Goal: Find specific page/section: Find specific page/section

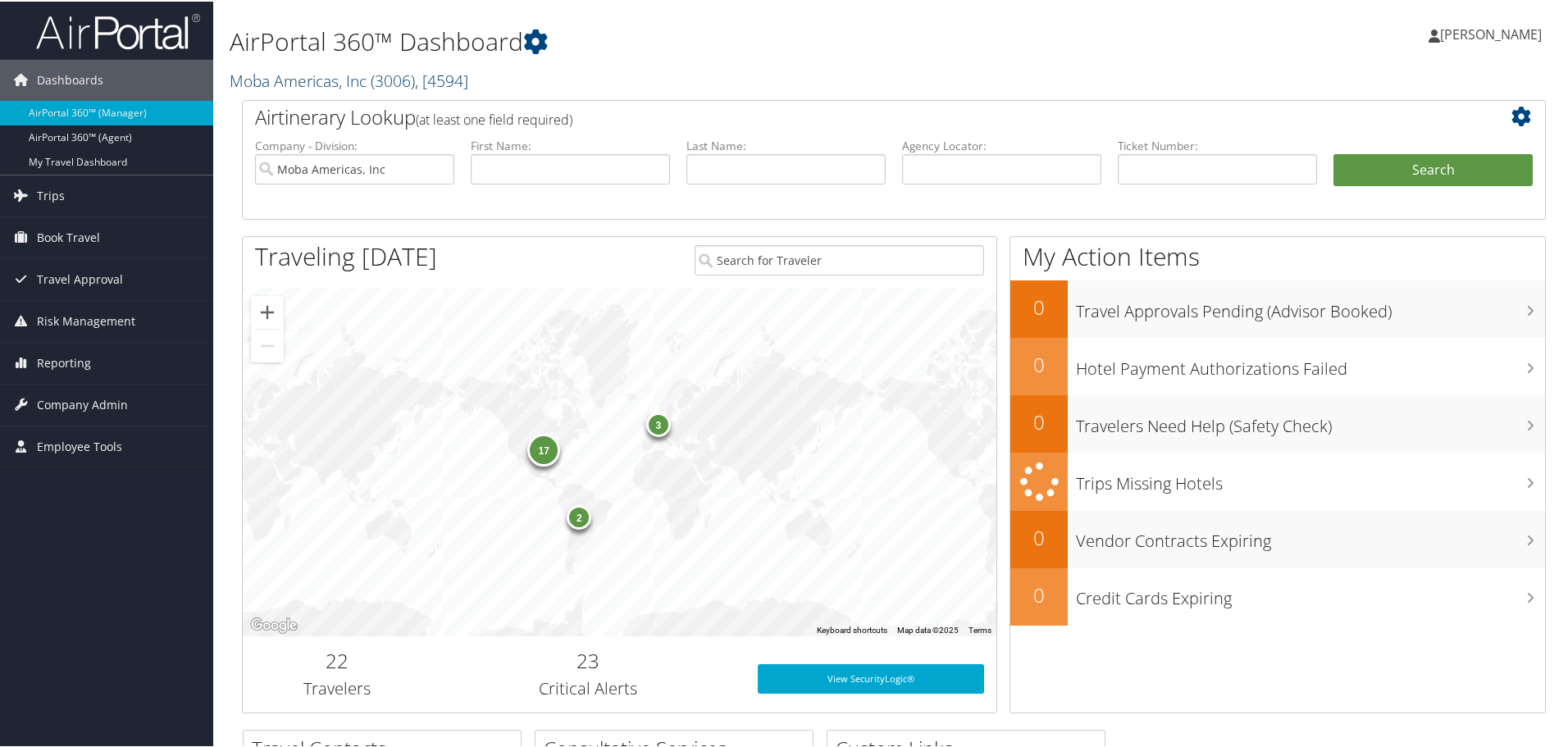
click at [346, 79] on link "Moba Americas, Inc ( 3006 ) , [ 4594 ]" at bounding box center [349, 79] width 239 height 22
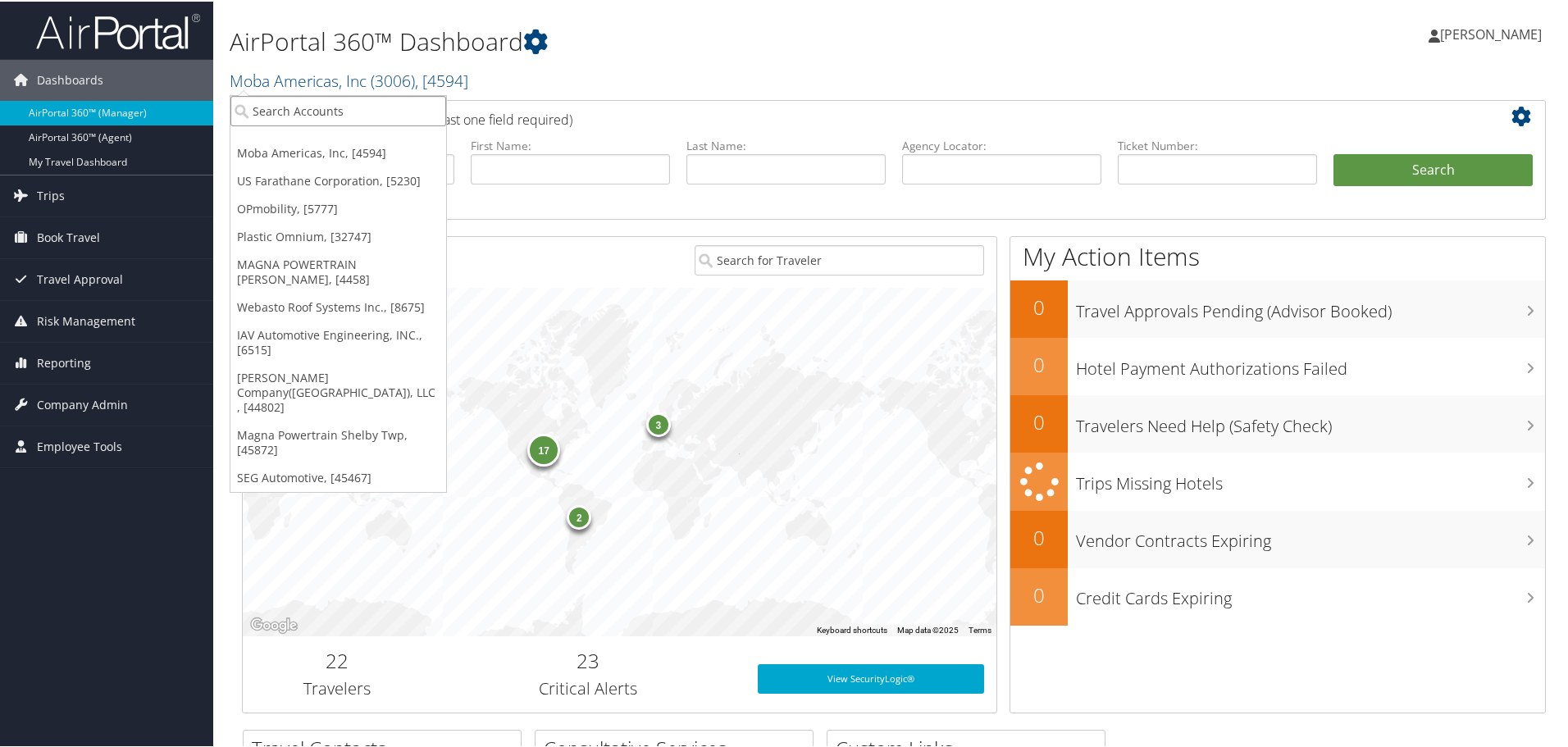
click at [346, 104] on input "search" at bounding box center [338, 109] width 216 height 30
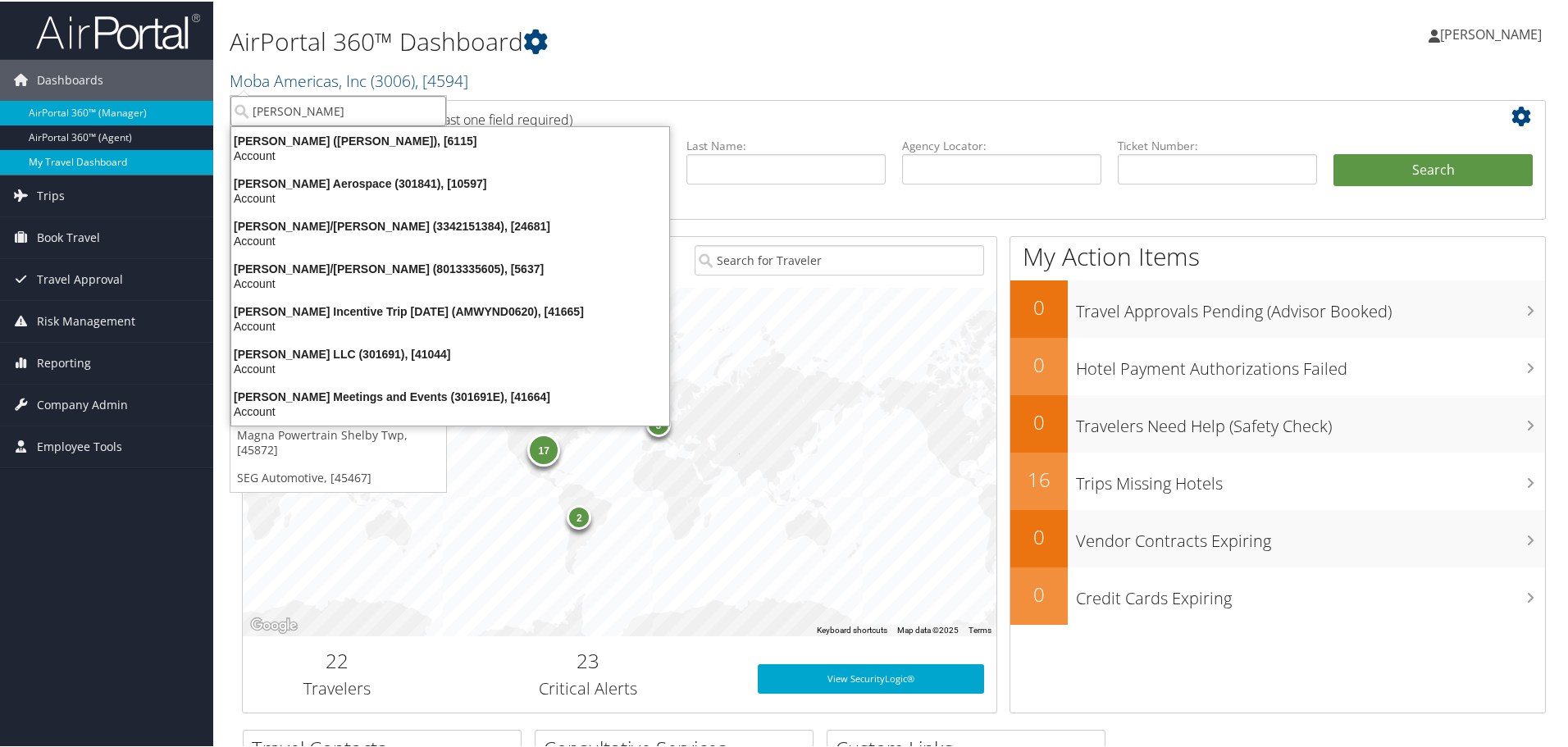
type input "stark"
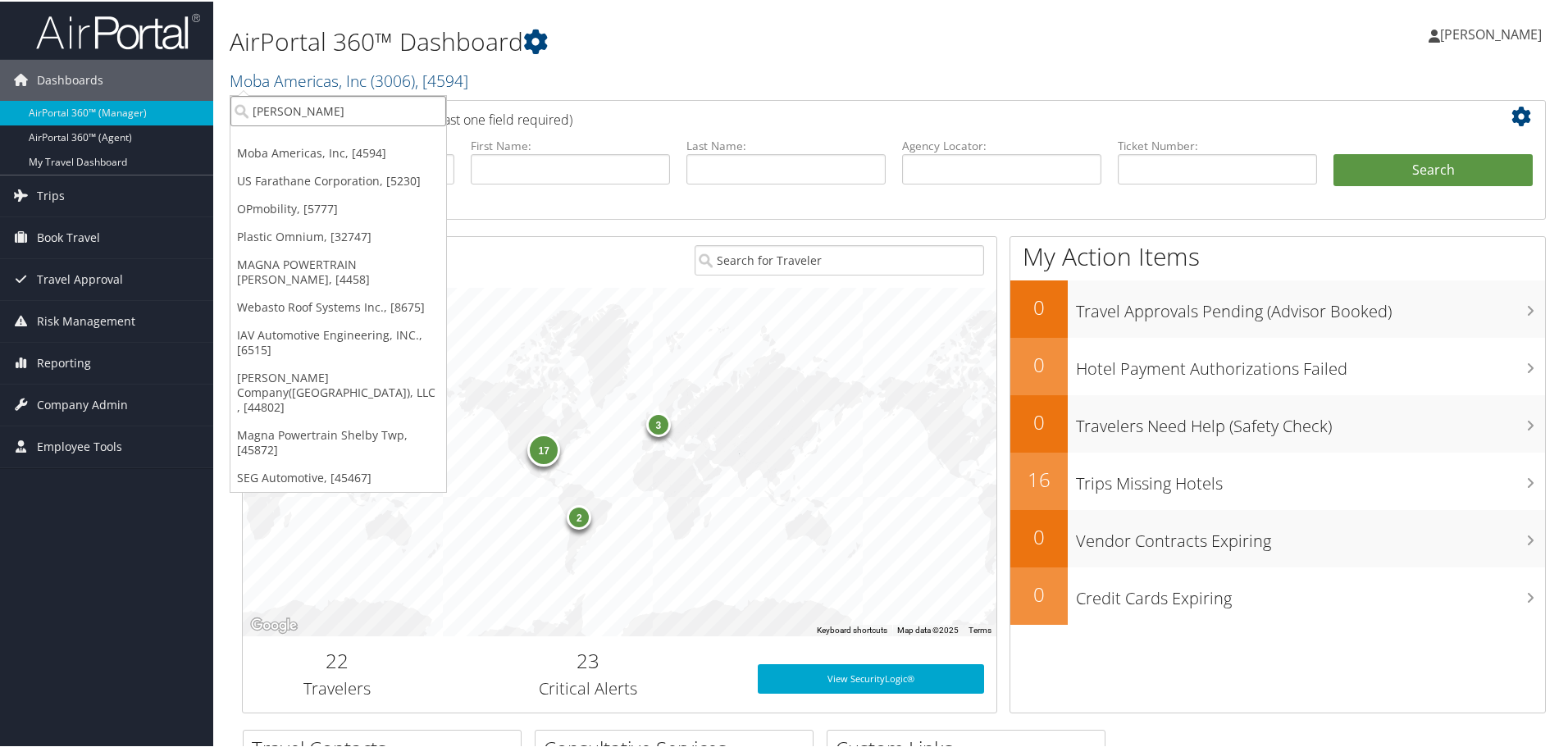
click at [304, 112] on input "stark" at bounding box center [338, 109] width 216 height 30
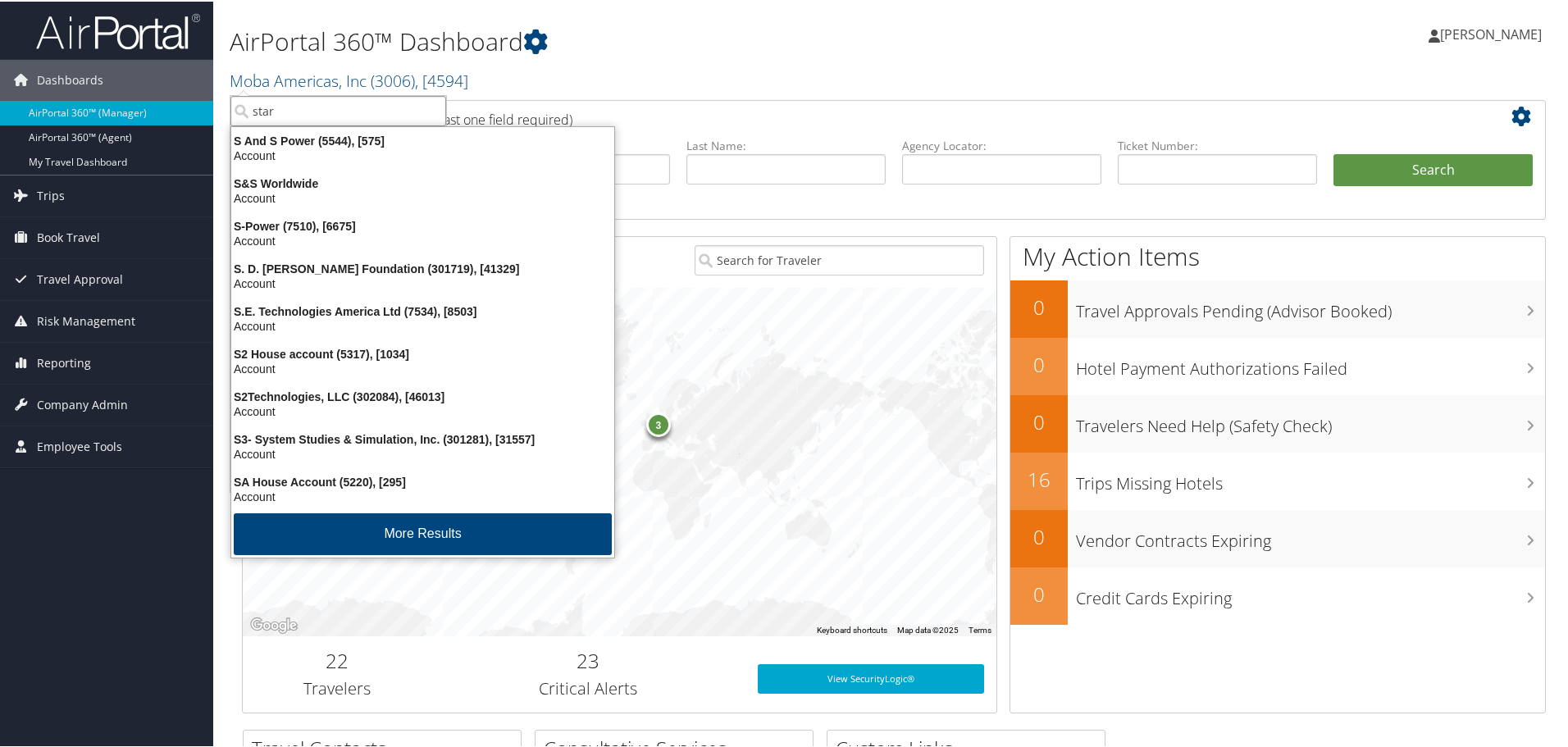
type input "stark"
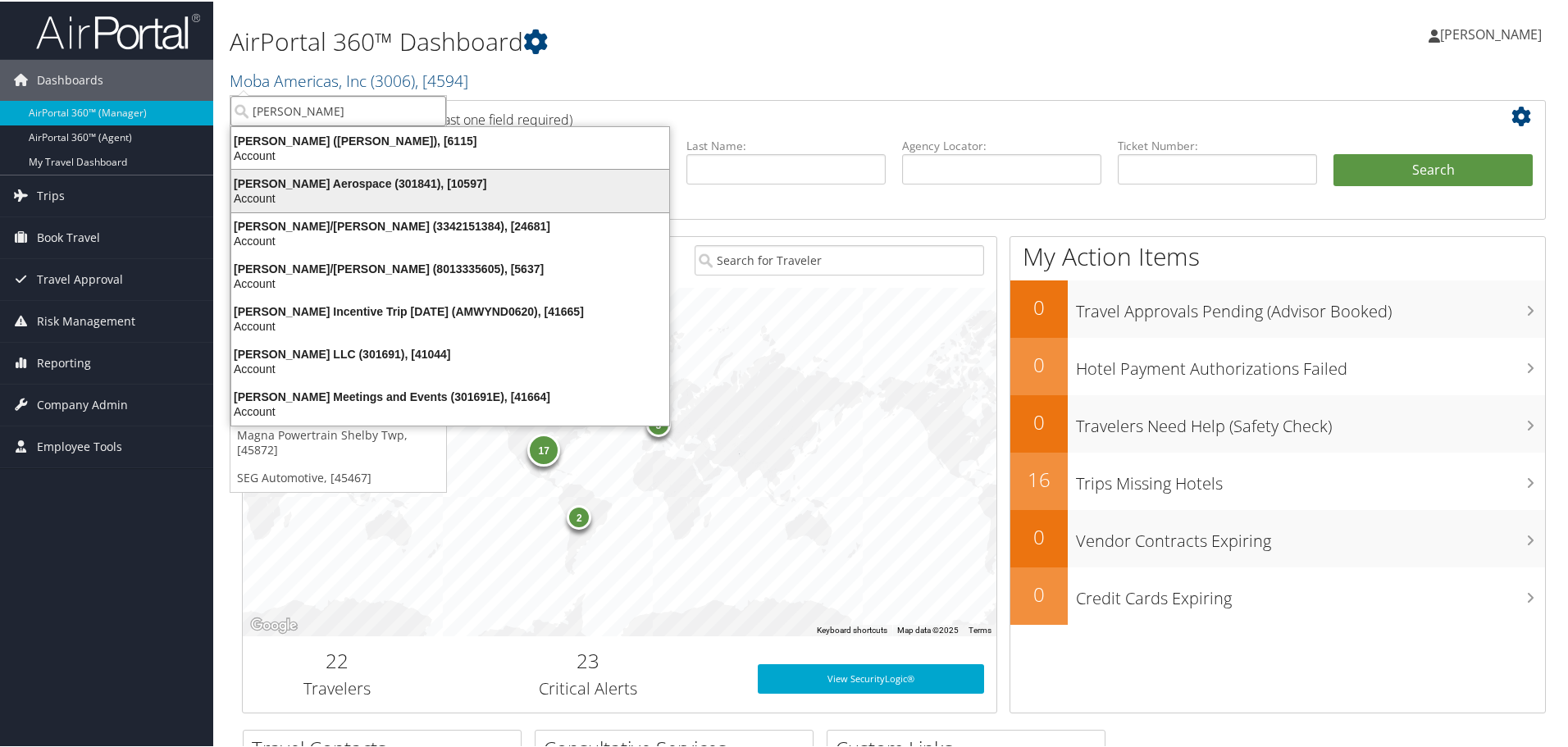
click at [339, 178] on div "Stark Aerospace (301841), [10597]" at bounding box center [450, 182] width 457 height 15
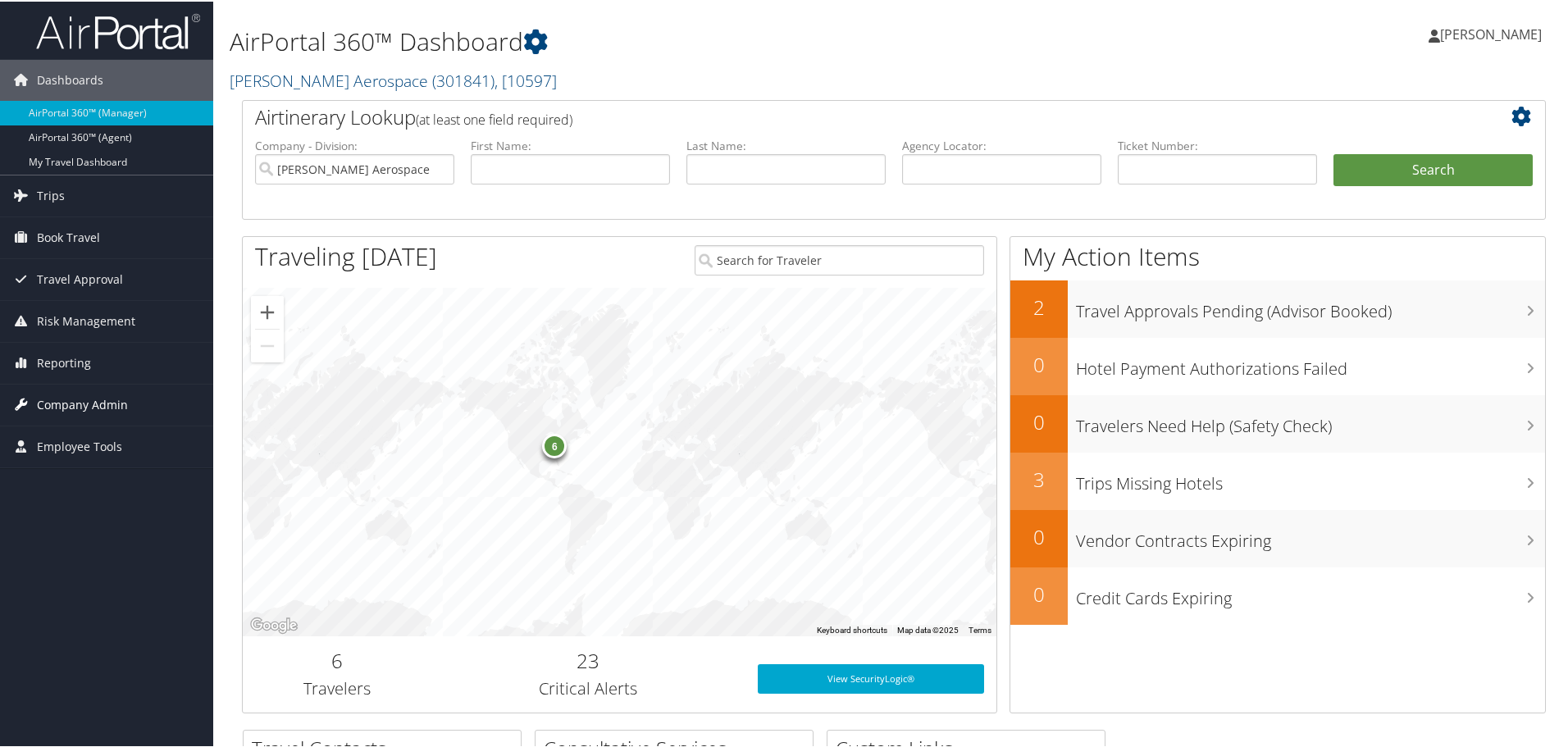
click at [73, 396] on span "Company Admin" at bounding box center [81, 403] width 91 height 41
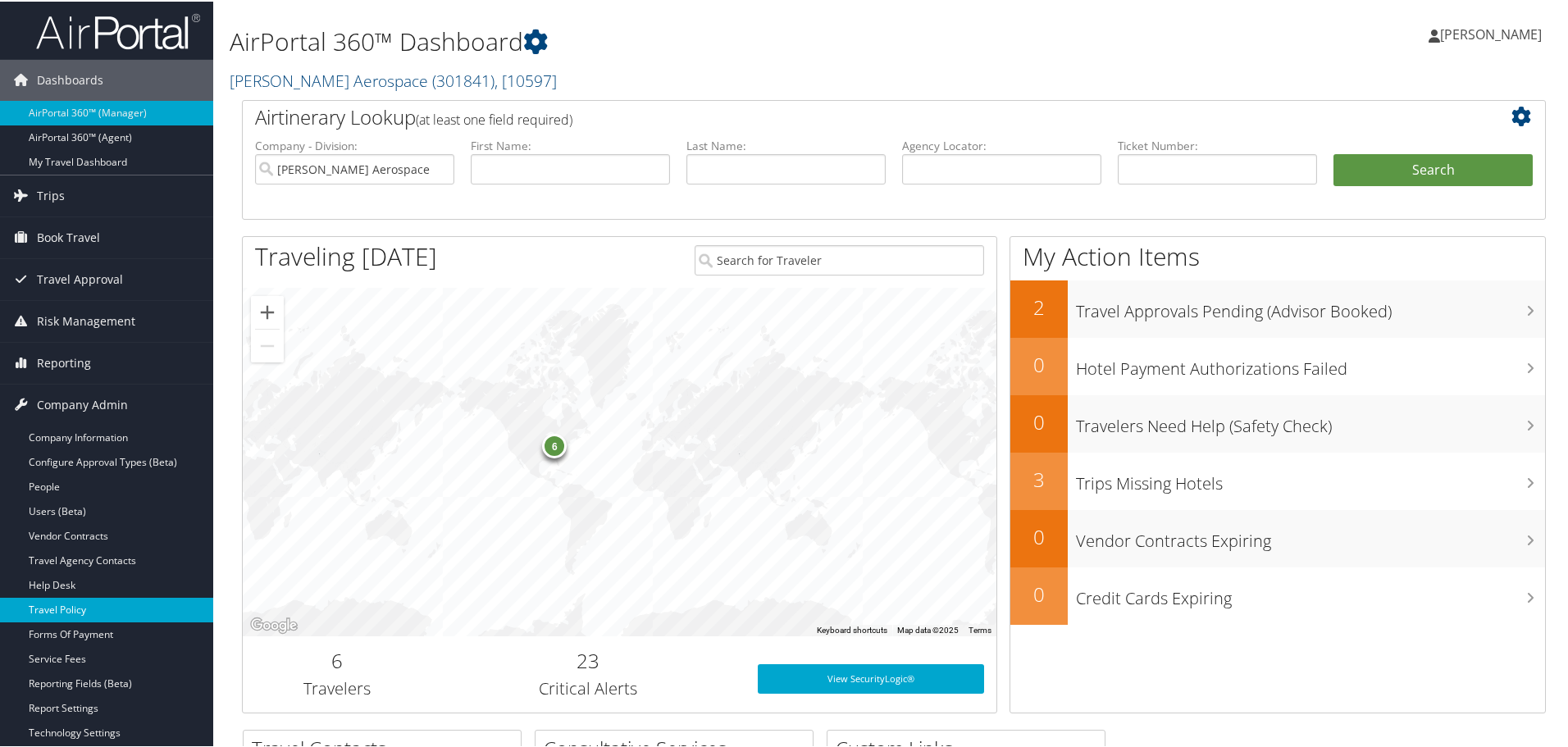
click at [93, 606] on link "Travel Policy" at bounding box center [106, 608] width 213 height 25
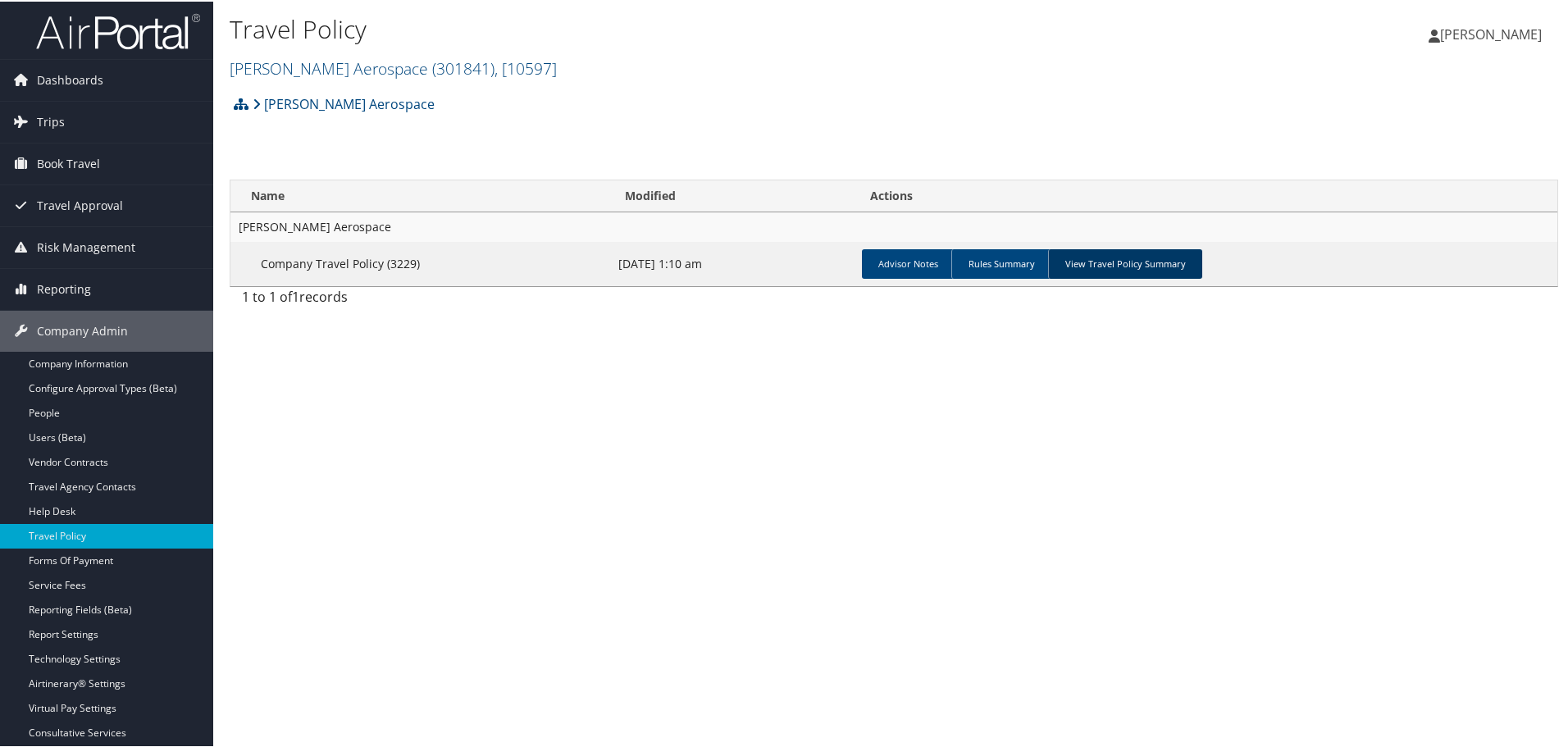
click at [1110, 267] on link "View Travel Policy Summary" at bounding box center [1124, 262] width 155 height 29
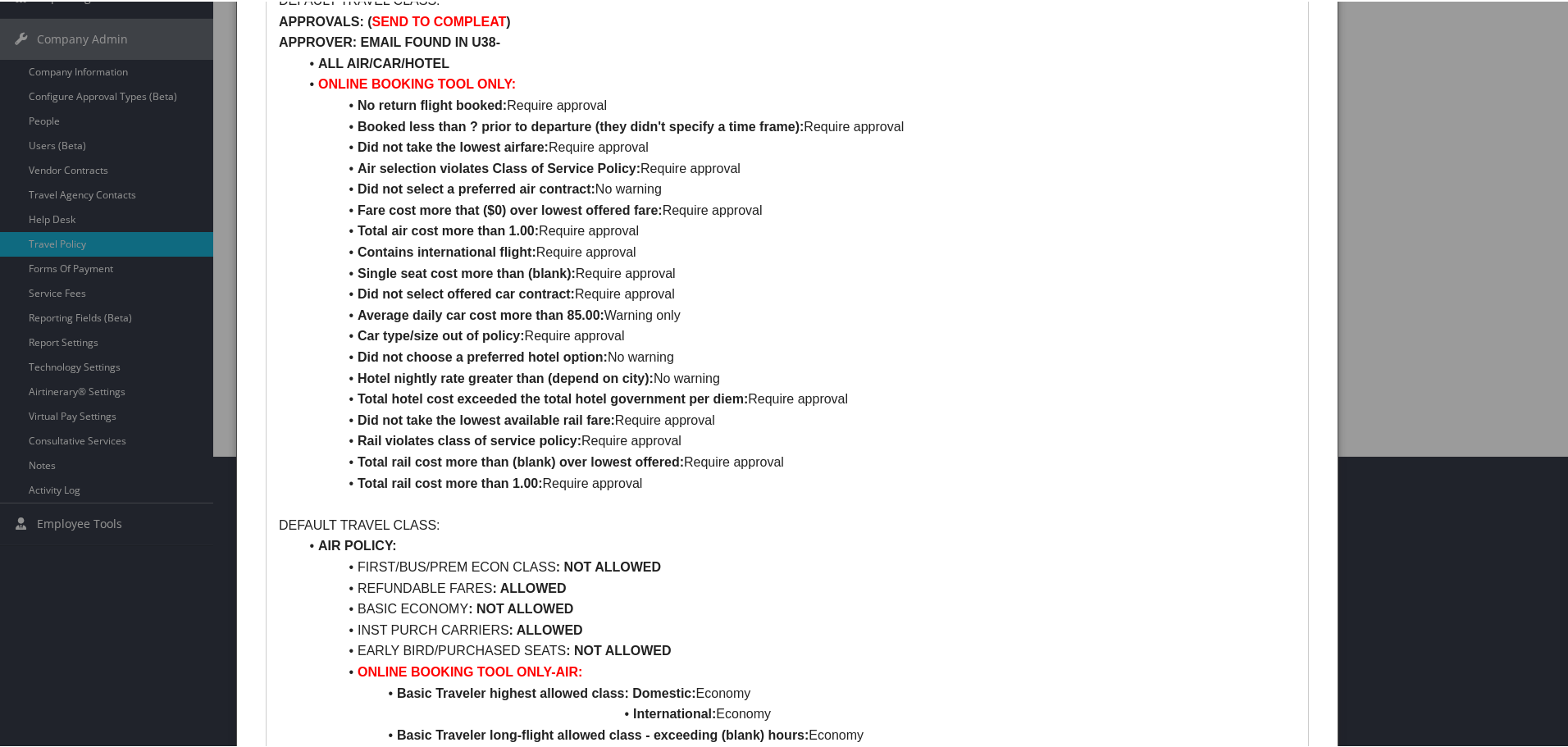
scroll to position [328, 0]
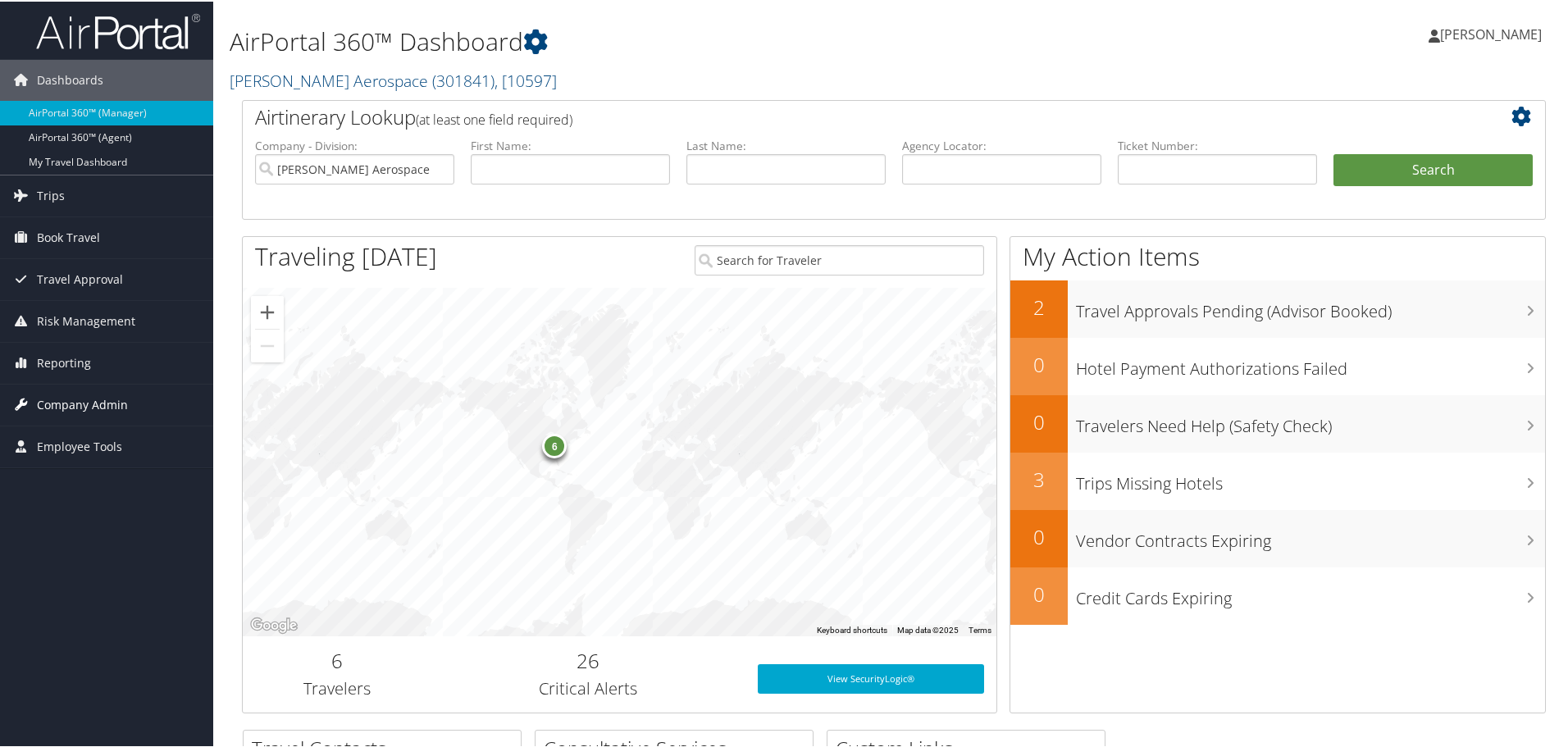
click at [76, 400] on span "Company Admin" at bounding box center [81, 403] width 91 height 41
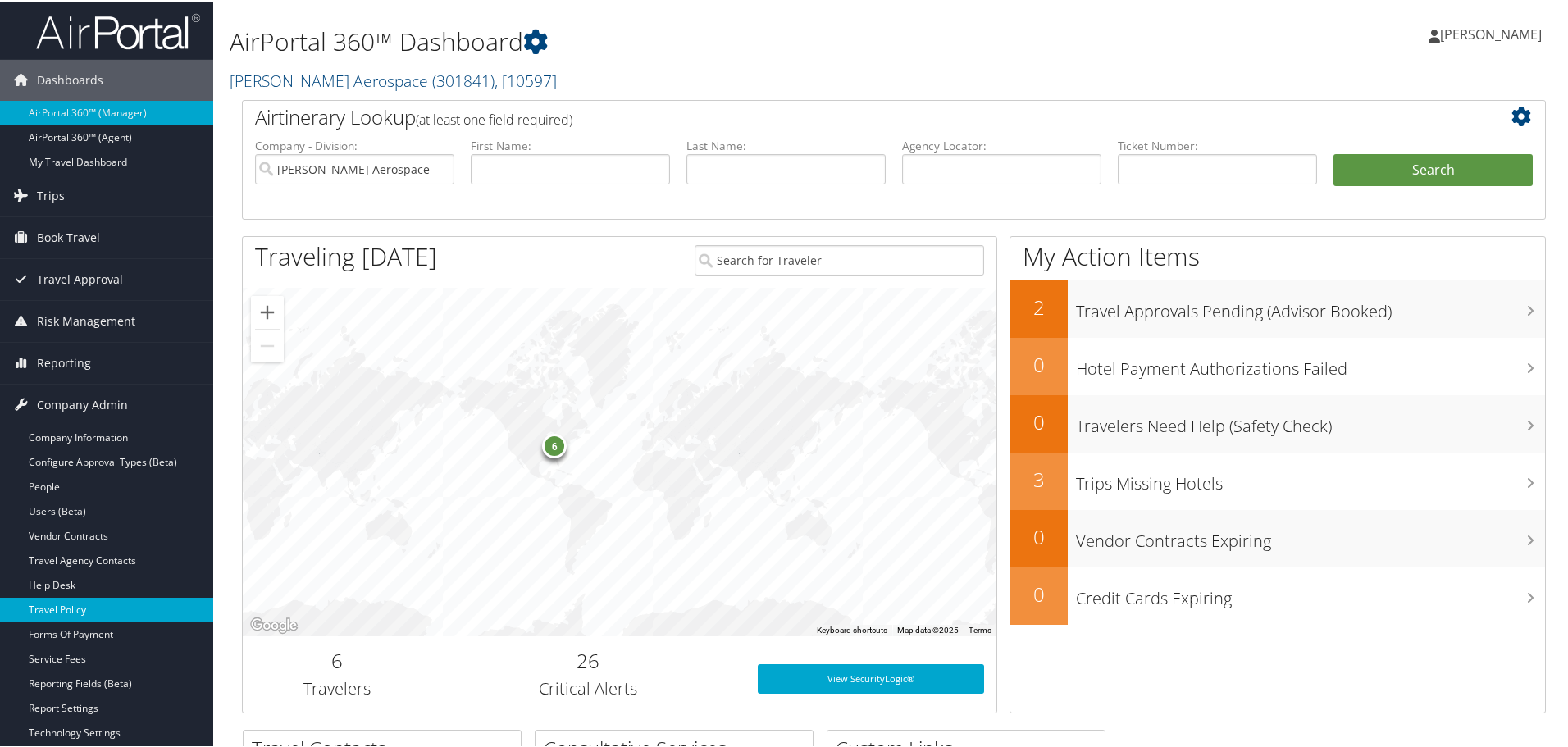
click at [78, 607] on link "Travel Policy" at bounding box center [106, 608] width 213 height 25
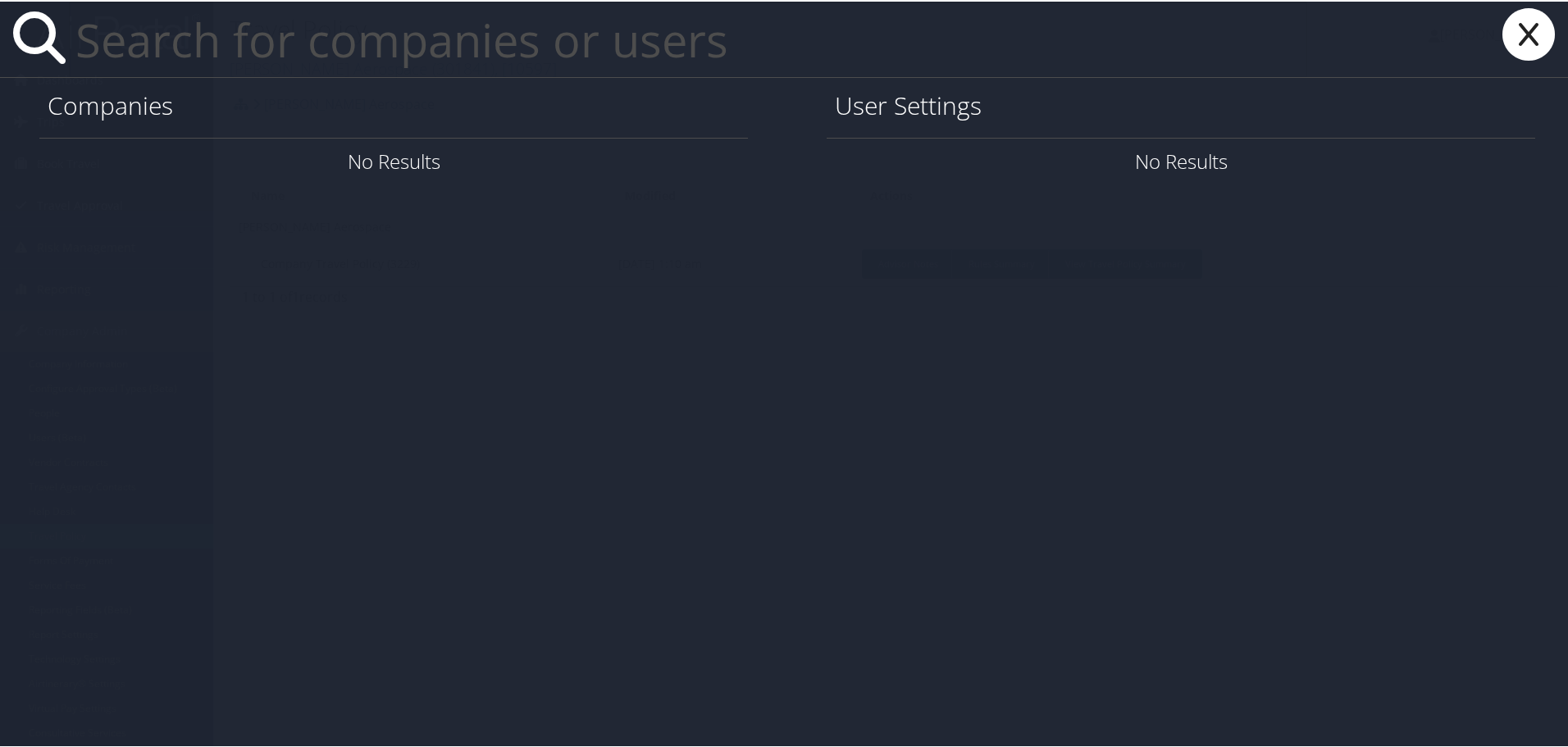
click at [286, 103] on h1 "Companies" at bounding box center [393, 104] width 692 height 35
click at [685, 108] on h1 "Companies" at bounding box center [393, 104] width 692 height 35
click at [109, 109] on h1 "Companies" at bounding box center [393, 104] width 692 height 35
click at [268, 48] on input "text" at bounding box center [687, 37] width 1238 height 75
type input "stark aero"
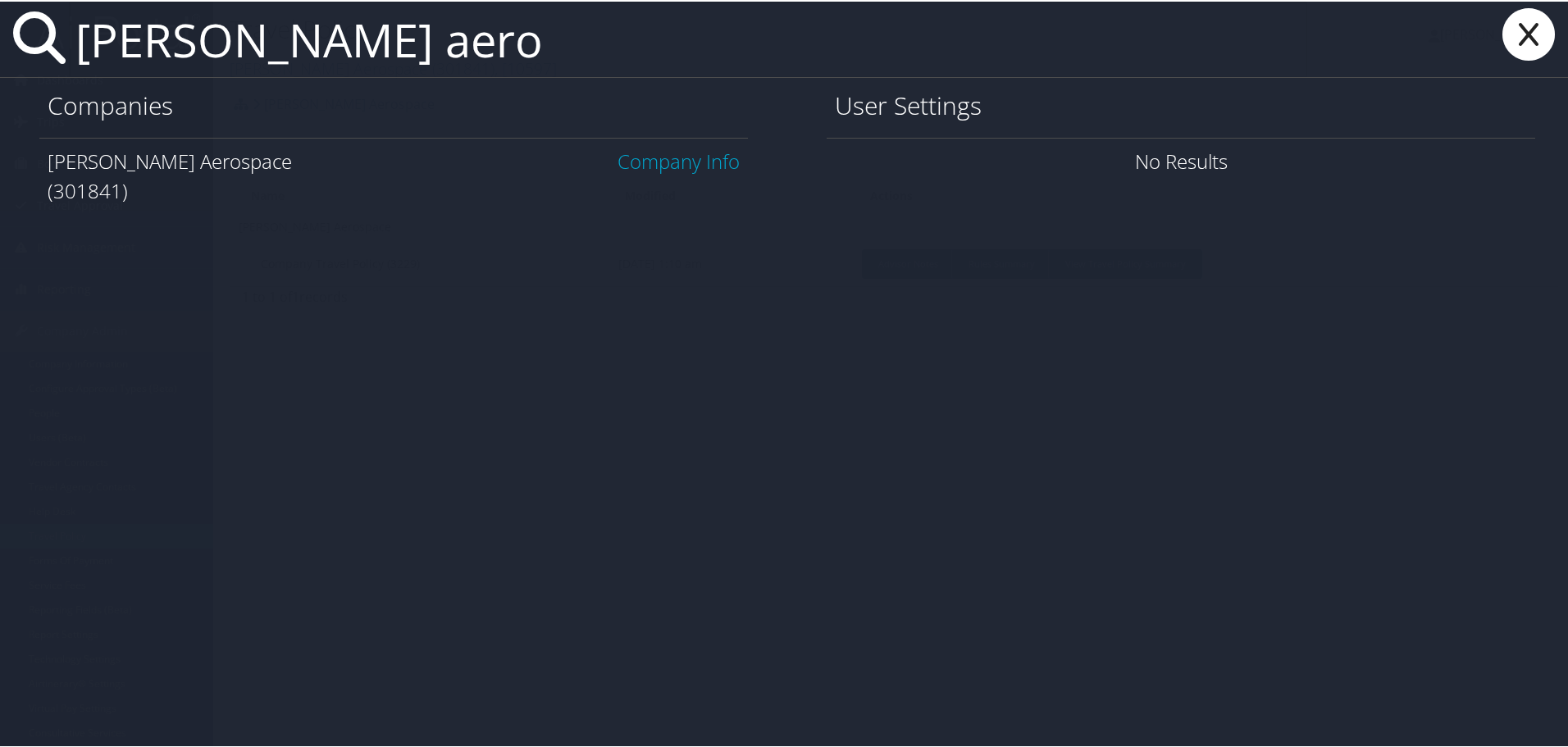
click at [687, 162] on link "Company Info" at bounding box center [679, 160] width 123 height 27
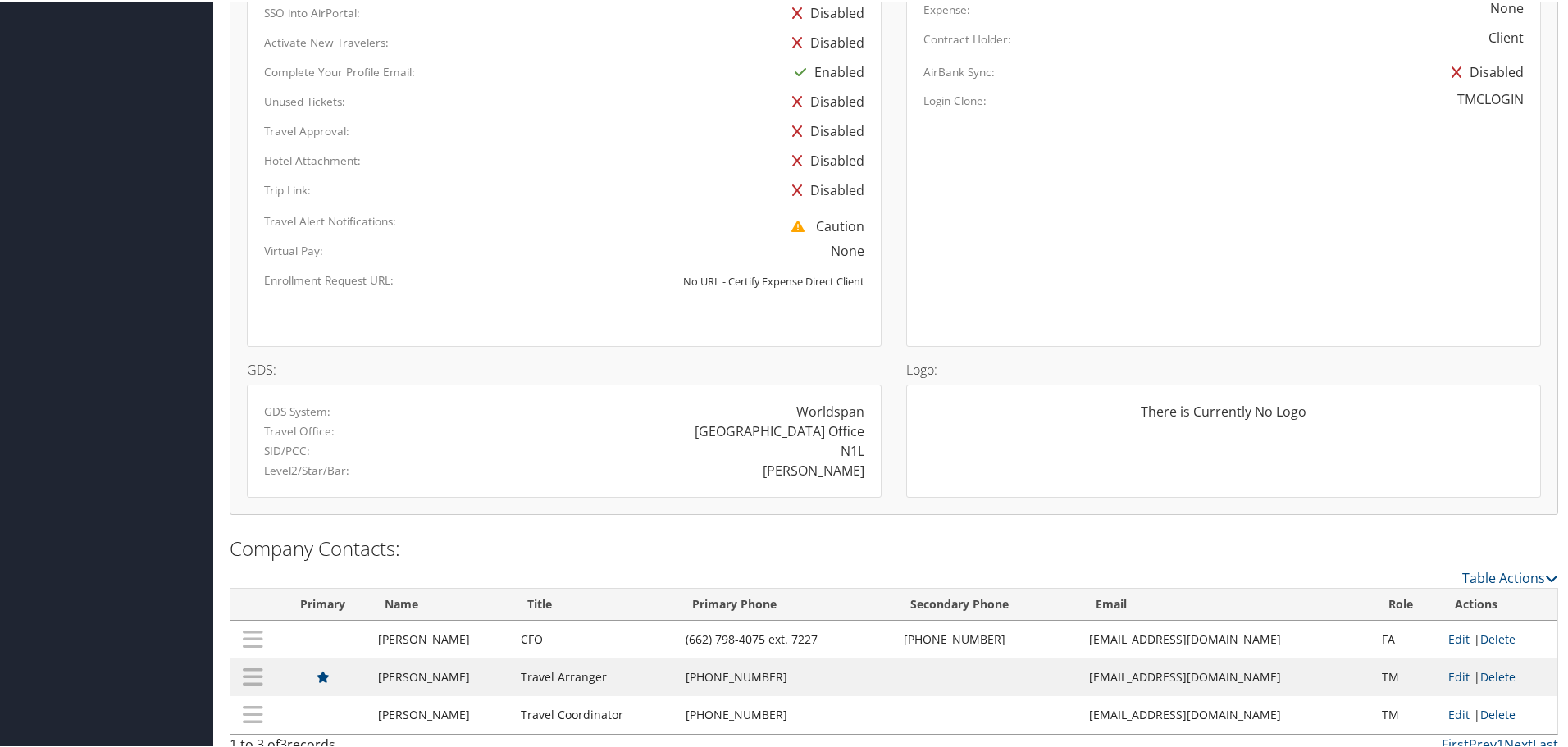
scroll to position [941, 0]
